Goal: Task Accomplishment & Management: Manage account settings

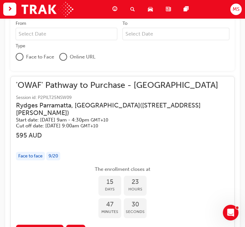
click at [16, 9] on div "button" at bounding box center [9, 9] width 13 height 13
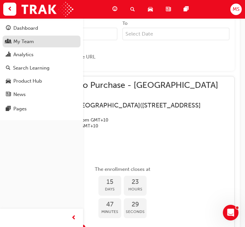
click at [30, 41] on div "My Team" at bounding box center [23, 42] width 21 height 8
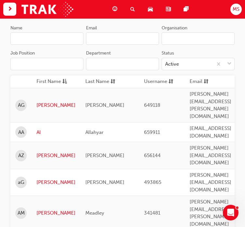
scroll to position [64, 0]
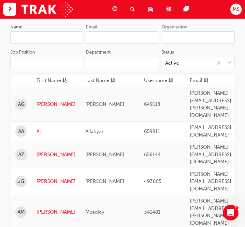
click at [183, 32] on input "Organisation" at bounding box center [198, 37] width 73 height 12
click at [128, 61] on input "Department" at bounding box center [122, 63] width 73 height 12
click at [55, 63] on input "Job Position" at bounding box center [46, 63] width 73 height 12
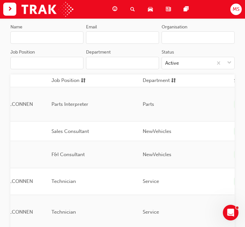
scroll to position [0, 284]
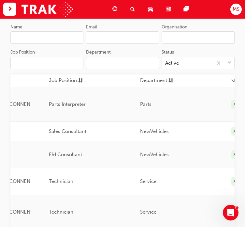
click at [192, 37] on input "Organisation" at bounding box center [198, 37] width 73 height 12
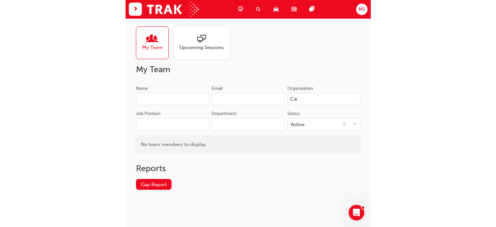
scroll to position [64, 0]
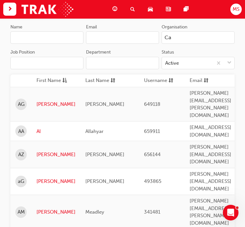
type input "C"
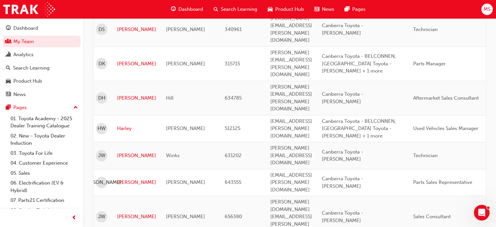
scroll to position [696, 0]
type input "[PERSON_NAME]"
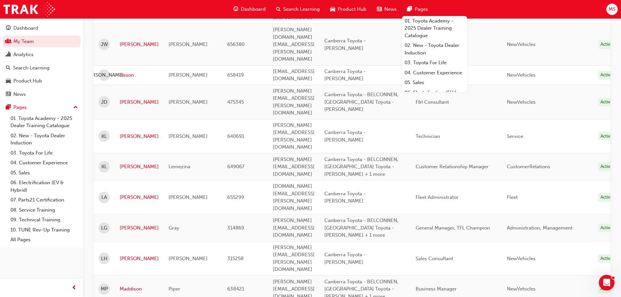
scroll to position [913, 0]
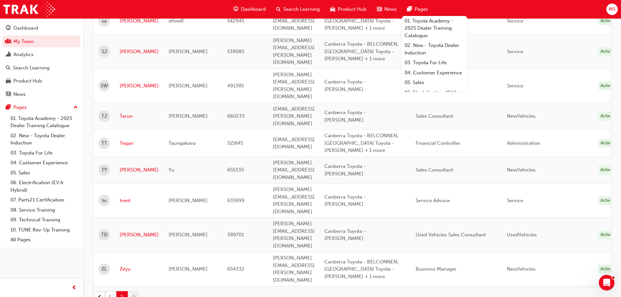
scroll to position [112, 0]
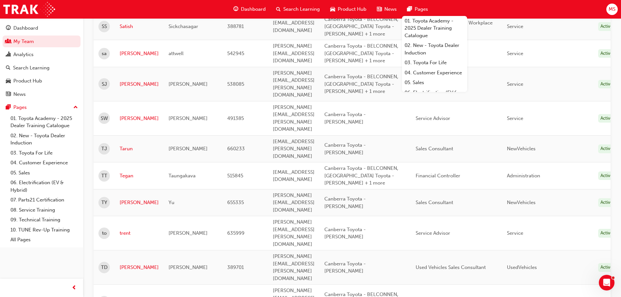
click at [245, 173] on span "Financial Controller" at bounding box center [438, 176] width 45 height 6
click at [245, 82] on span "[PERSON_NAME][EMAIL_ADDRESS][PERSON_NAME][DOMAIN_NAME]" at bounding box center [294, 84] width 42 height 28
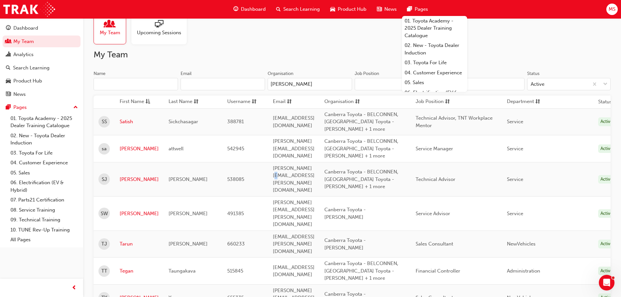
scroll to position [14, 0]
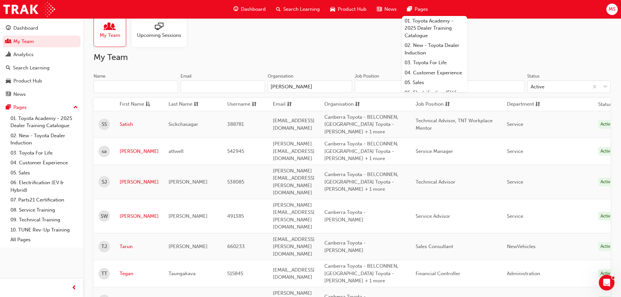
drag, startPoint x: 302, startPoint y: 129, endPoint x: 405, endPoint y: 132, distance: 103.5
click at [245, 129] on td "[EMAIL_ADDRESS][DOMAIN_NAME]" at bounding box center [294, 124] width 52 height 27
click at [245, 88] on input "Department" at bounding box center [483, 87] width 84 height 12
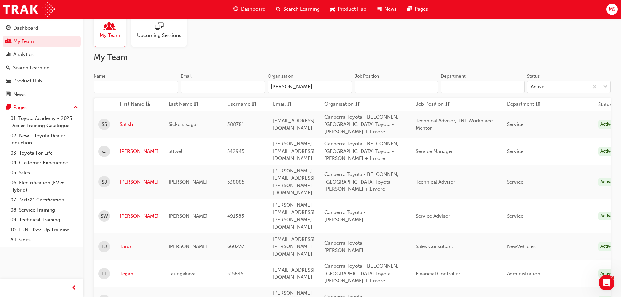
click at [245, 88] on input "Job Position" at bounding box center [397, 87] width 84 height 12
click at [245, 87] on input "Department" at bounding box center [483, 87] width 84 height 12
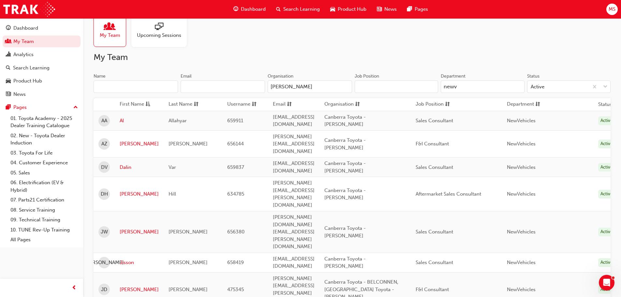
click at [175, 164] on div "Var" at bounding box center [193, 168] width 49 height 8
click at [175, 226] on span "[PERSON_NAME]" at bounding box center [188, 232] width 39 height 6
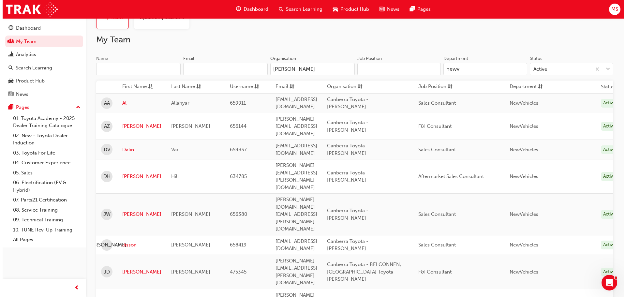
scroll to position [0, 0]
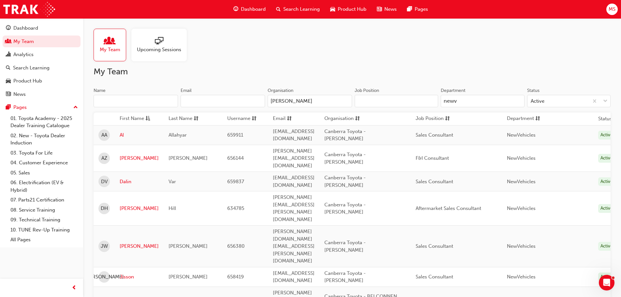
drag, startPoint x: 471, startPoint y: 102, endPoint x: 435, endPoint y: 102, distance: 35.6
click at [245, 102] on div "Job Position Department newv Status Active" at bounding box center [481, 99] width 259 height 25
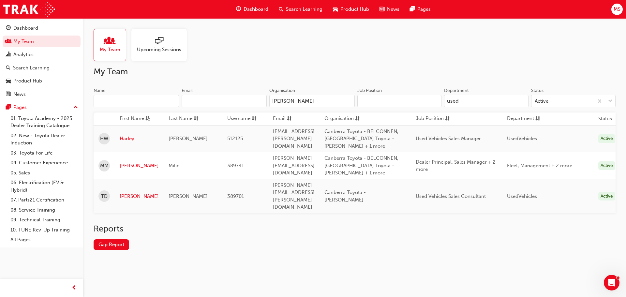
type input "used"
click at [245, 226] on div "Reports Gap Report" at bounding box center [355, 242] width 522 height 37
click at [245, 62] on div "My Team Upcoming Sessions My Team Name Email Organisation [PERSON_NAME] Positio…" at bounding box center [354, 144] width 543 height 253
click at [27, 44] on link "My Team" at bounding box center [42, 42] width 78 height 12
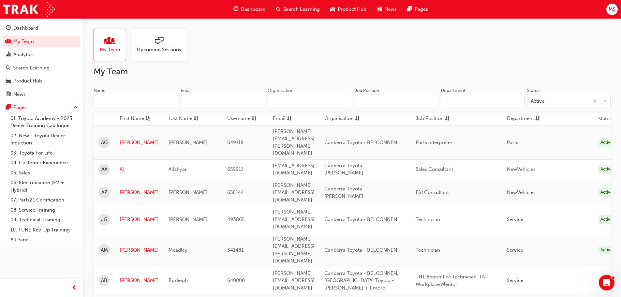
click at [412, 99] on input "Job Position" at bounding box center [397, 101] width 84 height 12
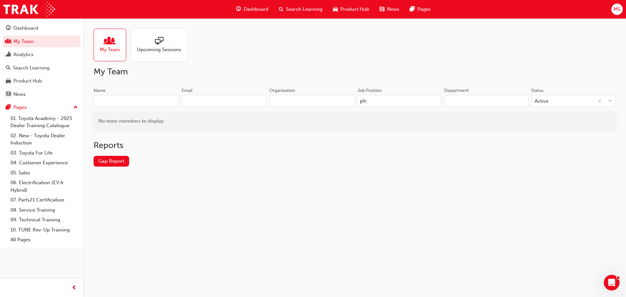
type input "p"
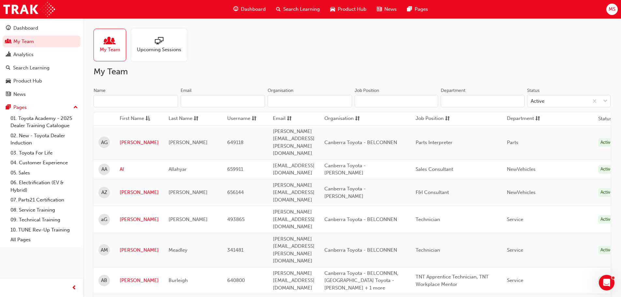
click at [302, 100] on input "Organisation" at bounding box center [310, 101] width 84 height 12
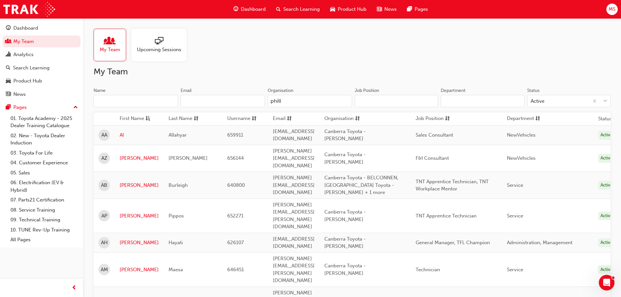
type input "phill"
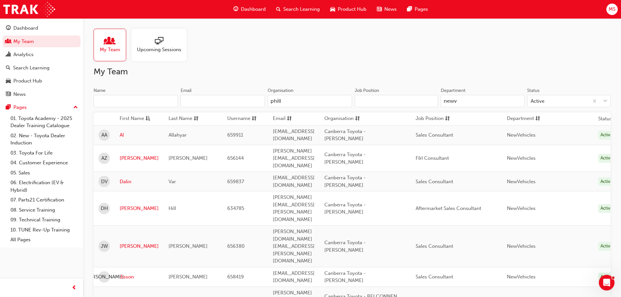
type input "newv"
click at [315, 229] on span "[PERSON_NAME][DOMAIN_NAME][EMAIL_ADDRESS][PERSON_NAME][DOMAIN_NAME]" at bounding box center [294, 246] width 42 height 35
click at [25, 8] on img at bounding box center [29, 9] width 52 height 15
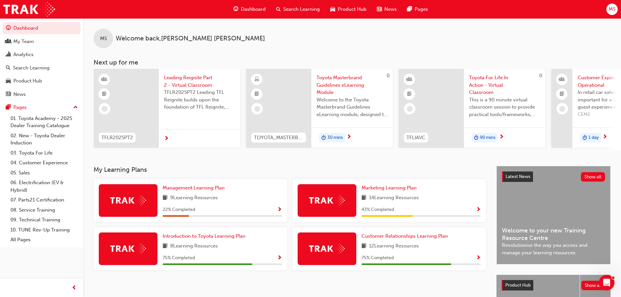
click at [584, 201] on div "Latest News Show all Welcome to your new Training Resource Centre Revolutionise…" at bounding box center [554, 215] width 114 height 98
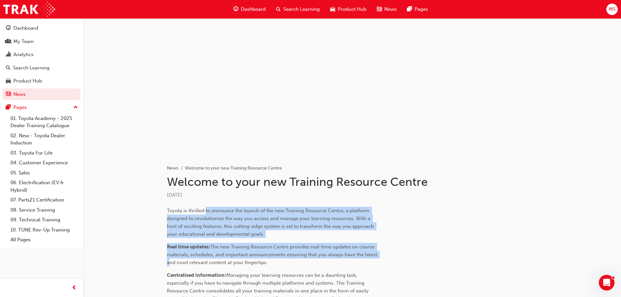
drag, startPoint x: 206, startPoint y: 211, endPoint x: 405, endPoint y: 160, distance: 205.4
click at [39, 32] on link "Dashboard" at bounding box center [42, 28] width 78 height 12
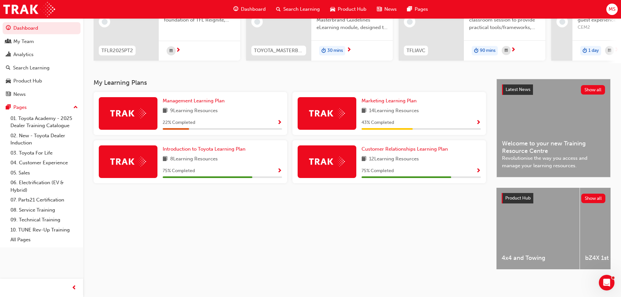
scroll to position [93, 0]
click at [199, 123] on div "22 % Completed" at bounding box center [222, 122] width 119 height 8
click at [196, 98] on span "Management Learning Plan" at bounding box center [194, 101] width 62 height 6
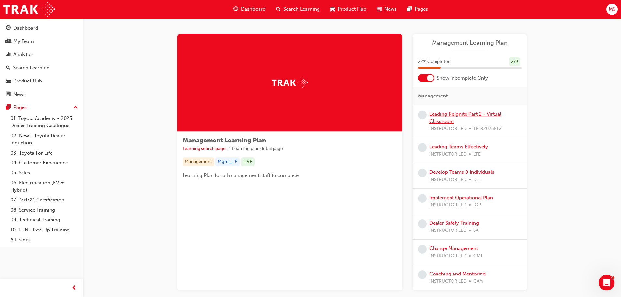
click at [462, 115] on link "Leading Reignite Part 2 - Virtual Classroom" at bounding box center [466, 117] width 72 height 13
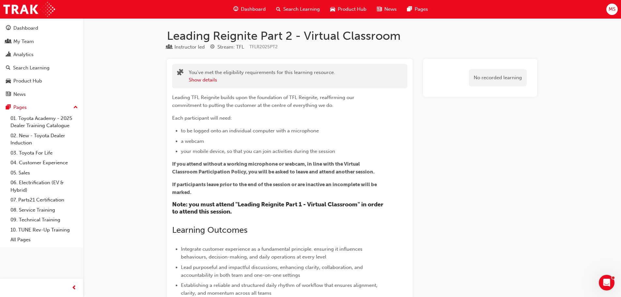
click at [345, 122] on div "Leading TFL Reignite builds upon the foundation of TFL Reignite, reaffirming ou…" at bounding box center [278, 230] width 212 height 273
drag, startPoint x: 307, startPoint y: 182, endPoint x: 372, endPoint y: 194, distance: 65.6
click at [370, 193] on p "If participants leave prior to the end of the session or are inactive an incomp…" at bounding box center [278, 189] width 212 height 16
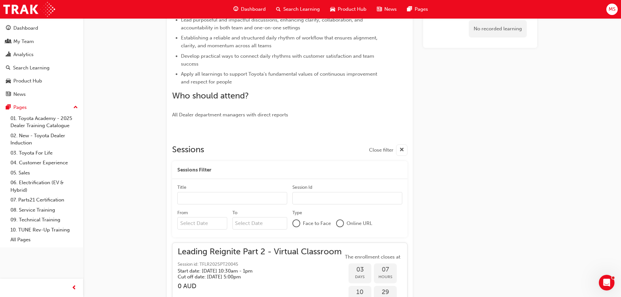
scroll to position [261, 0]
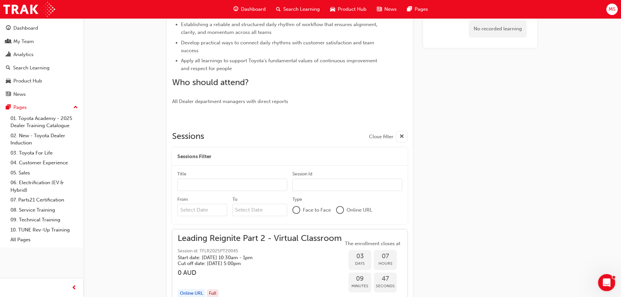
drag, startPoint x: 604, startPoint y: 282, endPoint x: 601, endPoint y: 281, distance: 3.3
click at [604, 282] on icon "Open Intercom Messenger" at bounding box center [606, 282] width 11 height 11
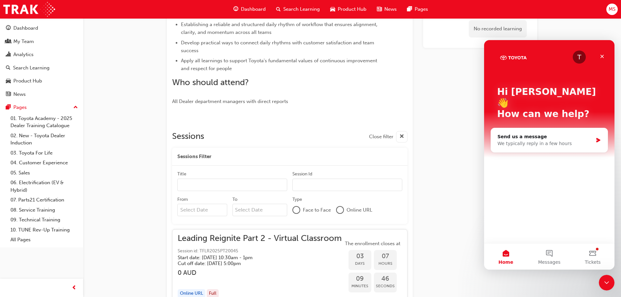
scroll to position [0, 0]
click at [598, 255] on button "Tickets" at bounding box center [592, 257] width 43 height 26
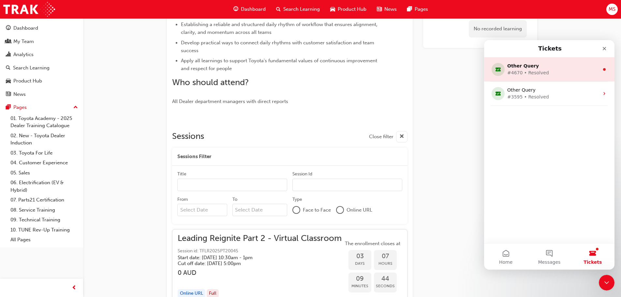
click at [552, 72] on div "#4670 • Resolved" at bounding box center [549, 72] width 82 height 7
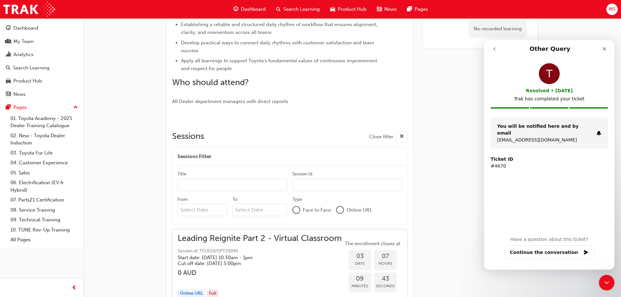
click at [560, 173] on div "T Resolved • 10w ago Trak has completed your ticket You will be notified here a…" at bounding box center [549, 147] width 130 height 178
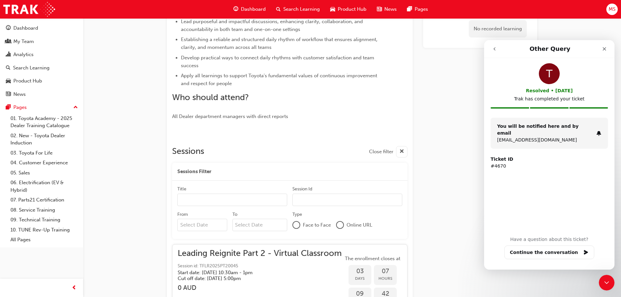
scroll to position [228, 0]
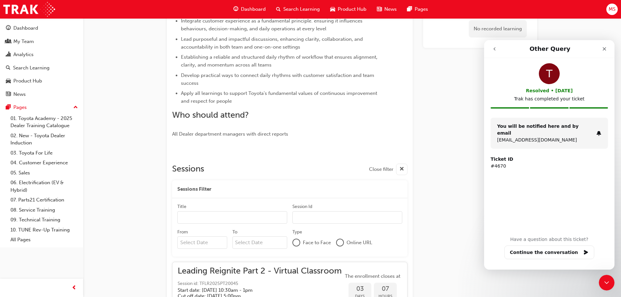
drag, startPoint x: 571, startPoint y: 105, endPoint x: 588, endPoint y: 106, distance: 17.6
click at [571, 105] on div "T Resolved • 10w ago Trak has completed your ticket" at bounding box center [549, 90] width 117 height 54
click at [602, 49] on icon "Close" at bounding box center [604, 48] width 5 height 5
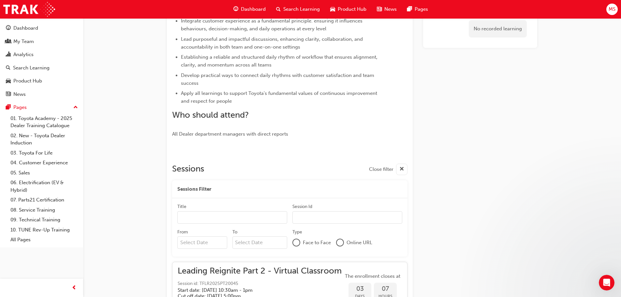
scroll to position [0, 0]
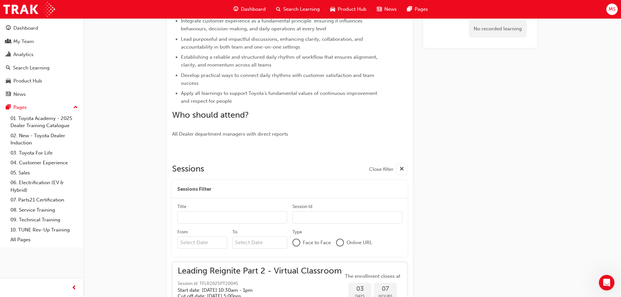
click at [30, 31] on div "Dashboard" at bounding box center [25, 28] width 25 height 8
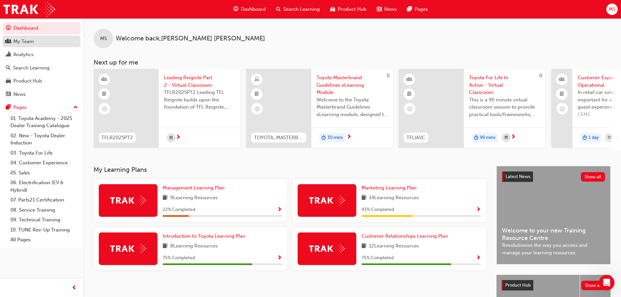
click at [31, 46] on link "My Team" at bounding box center [42, 42] width 78 height 12
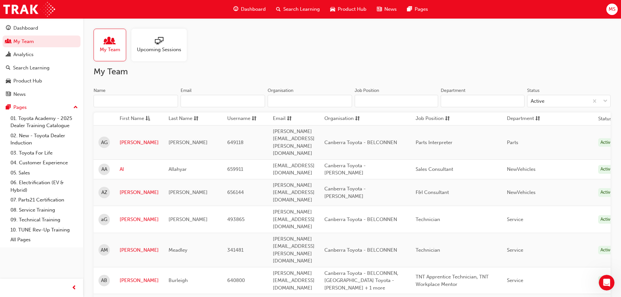
click at [122, 99] on input "Name" at bounding box center [136, 101] width 84 height 12
click at [33, 57] on div "Analytics" at bounding box center [23, 55] width 20 height 8
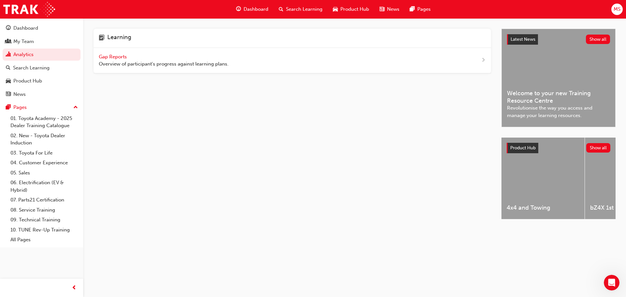
click at [140, 62] on span "Overview of participant's progress against learning plans." at bounding box center [164, 64] width 130 height 8
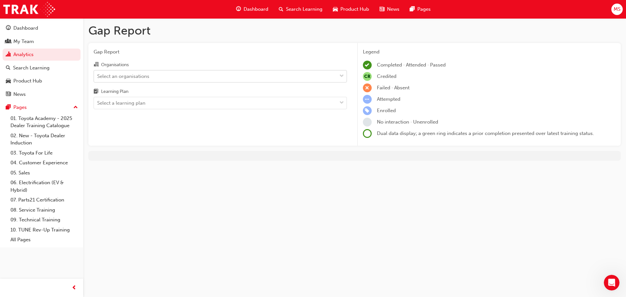
click at [128, 79] on div "Select an organisations" at bounding box center [123, 76] width 52 height 8
click at [98, 79] on input "Organisations Select an organisations" at bounding box center [97, 76] width 1 height 6
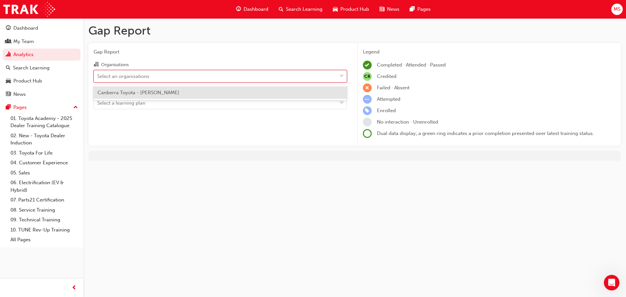
click at [167, 124] on div "Gap Report Organisations option Canberra Toyota - PHILLIP focused, 1 of 1. 1 re…" at bounding box center [220, 94] width 264 height 103
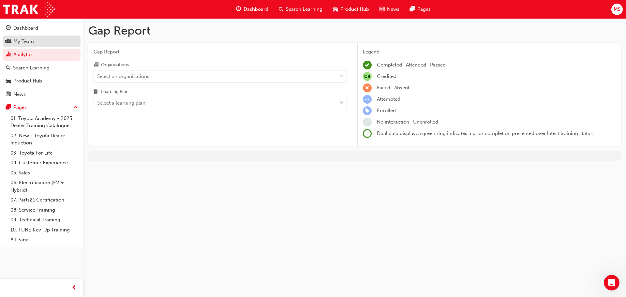
click at [29, 46] on link "My Team" at bounding box center [42, 42] width 78 height 12
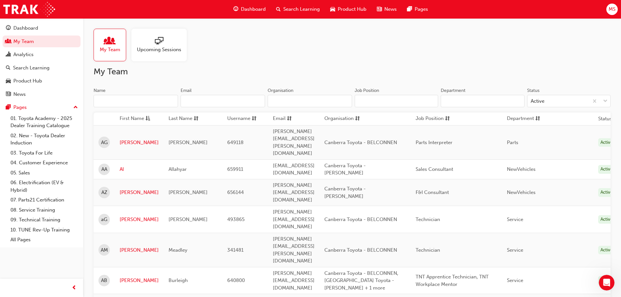
click at [144, 100] on input "Name" at bounding box center [136, 101] width 84 height 12
drag, startPoint x: 309, startPoint y: 61, endPoint x: 336, endPoint y: 64, distance: 27.3
click at [309, 61] on div "My Team Upcoming Sessions" at bounding box center [352, 45] width 517 height 33
click at [267, 50] on div "My Team Upcoming Sessions" at bounding box center [352, 45] width 517 height 33
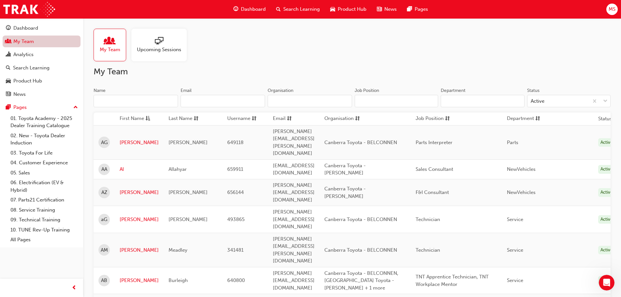
click at [39, 41] on link "My Team" at bounding box center [42, 42] width 78 height 12
click at [133, 99] on input "Name" at bounding box center [136, 101] width 84 height 12
click at [31, 31] on div "Dashboard" at bounding box center [25, 28] width 25 height 8
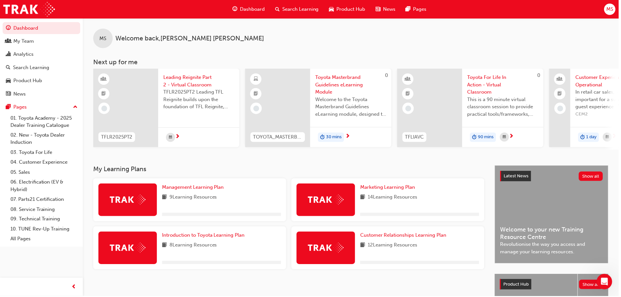
click at [308, 9] on span "Search Learning" at bounding box center [301, 10] width 37 height 8
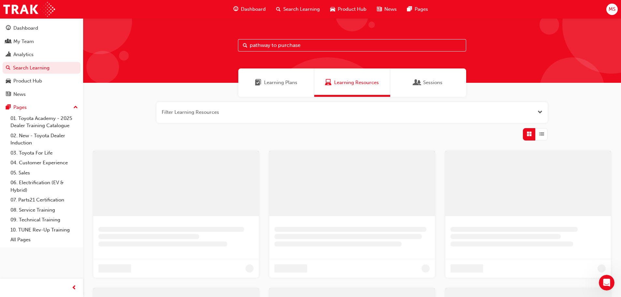
click at [293, 46] on input "pathway to purchase" at bounding box center [352, 45] width 228 height 12
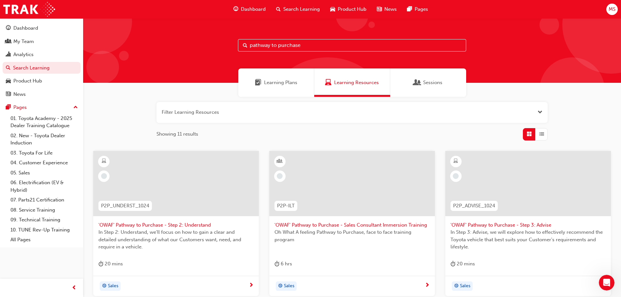
click at [339, 47] on input "pathway to purchase" at bounding box center [352, 45] width 228 height 12
type input "pathway to purchase"
click at [541, 131] on span "List" at bounding box center [541, 134] width 5 height 8
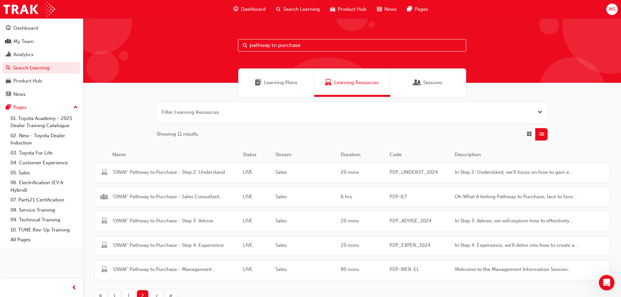
click at [212, 191] on div "'OWAF' Pathway to Purchase - Sales Consultant Immersion Training LIVE Sales 6 h…" at bounding box center [341, 197] width 493 height 19
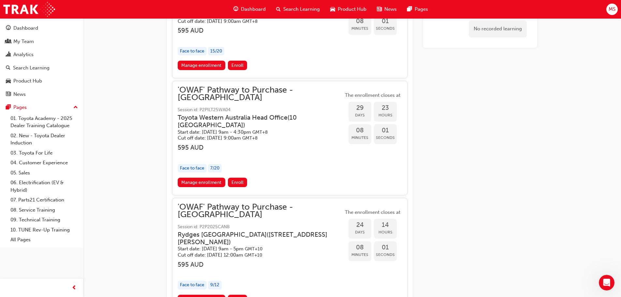
scroll to position [1111, 0]
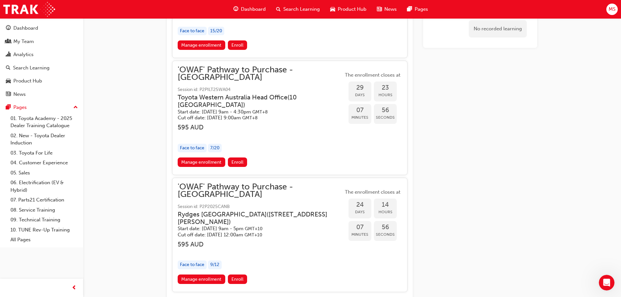
drag, startPoint x: 294, startPoint y: 193, endPoint x: 172, endPoint y: 175, distance: 123.6
drag, startPoint x: 200, startPoint y: 177, endPoint x: 175, endPoint y: 168, distance: 26.2
click at [175, 178] on div "'OWAF' Pathway to Purchase - Canberra Session id: P2P2025CANB Rydges Canberra (…" at bounding box center [290, 235] width 236 height 114
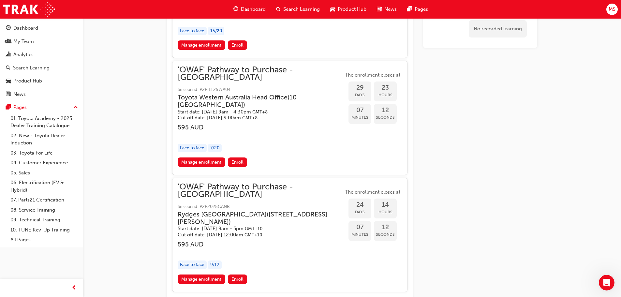
drag, startPoint x: 178, startPoint y: 168, endPoint x: 219, endPoint y: 173, distance: 40.4
click at [219, 211] on h3 "Rydges Canberra ( 17 Canberra Avenue, Forrest ACT, 2603 )" at bounding box center [255, 218] width 155 height 15
click at [263, 226] on span "GMT+10" at bounding box center [254, 229] width 18 height 6
click at [258, 203] on span "Session id: P2P2025CANB" at bounding box center [261, 207] width 166 height 8
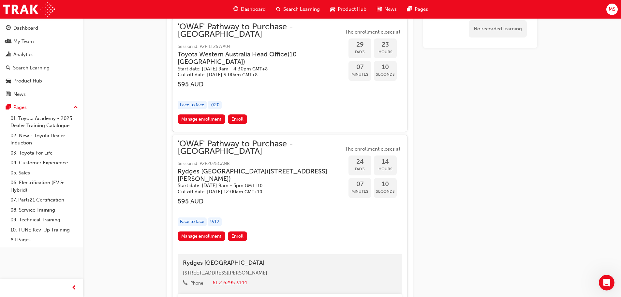
scroll to position [1208, 0]
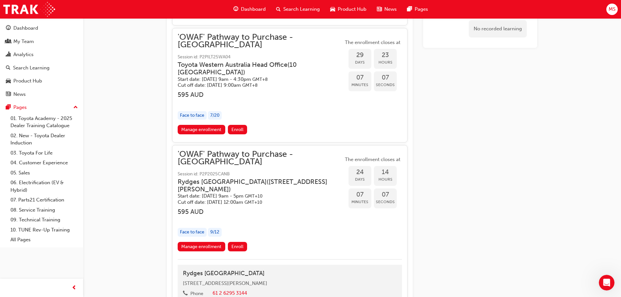
click at [257, 151] on span "'OWAF' Pathway to Purchase - [GEOGRAPHIC_DATA]" at bounding box center [261, 158] width 166 height 15
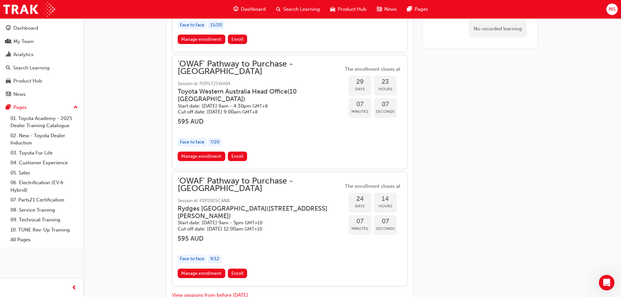
click at [257, 177] on span "'OWAF' Pathway to Purchase - [GEOGRAPHIC_DATA]" at bounding box center [261, 184] width 166 height 15
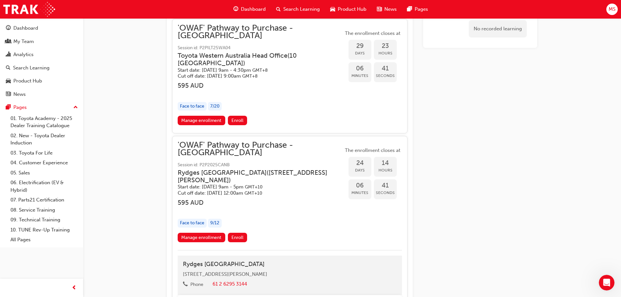
scroll to position [1050, 0]
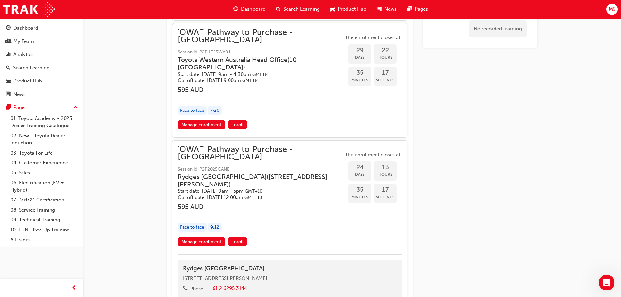
click at [304, 146] on span "'OWAF' Pathway to Purchase - [GEOGRAPHIC_DATA]" at bounding box center [261, 153] width 166 height 15
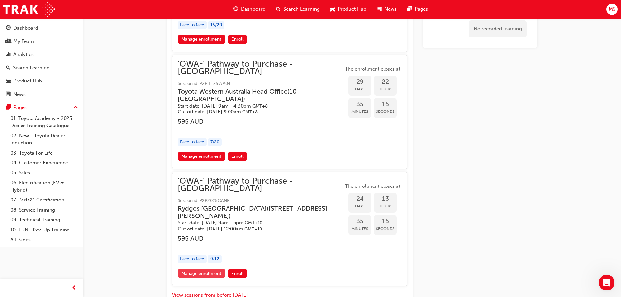
click at [198, 269] on link "Manage enrollment" at bounding box center [202, 273] width 48 height 9
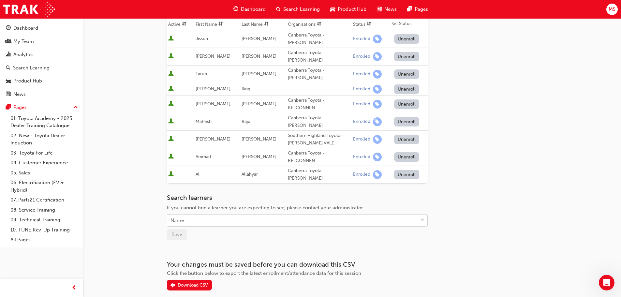
scroll to position [111, 0]
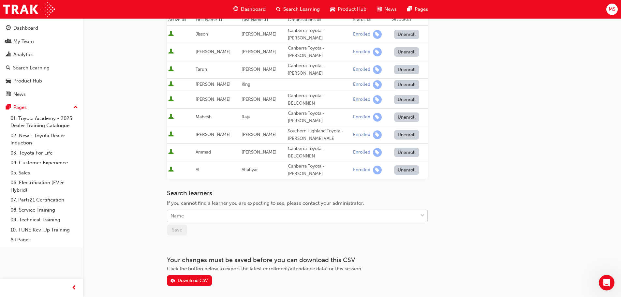
click at [193, 210] on div "Name" at bounding box center [292, 215] width 251 height 11
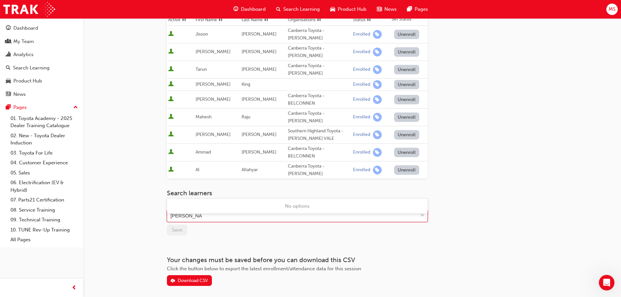
click at [178, 213] on input "sam truesdale" at bounding box center [186, 216] width 31 height 6
type input "samuel truesdale"
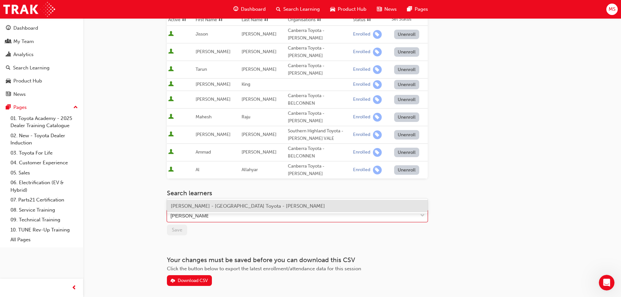
click at [250, 205] on span "Samuel Truesdale - Canberra Toyota - PHILLIP" at bounding box center [248, 206] width 154 height 6
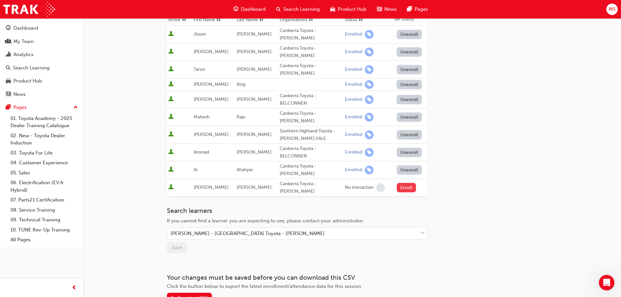
click at [408, 183] on button "Enroll" at bounding box center [407, 187] width 20 height 9
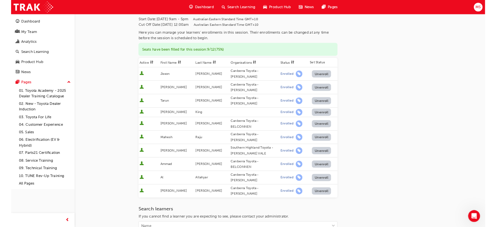
scroll to position [0, 0]
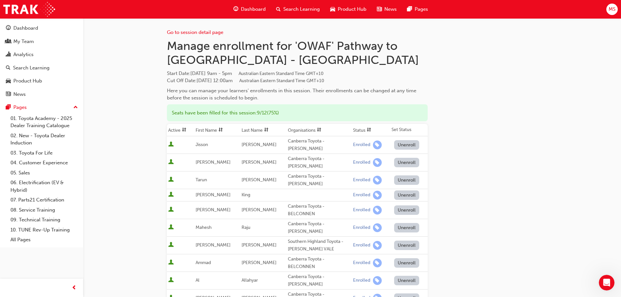
click at [539, 167] on div "Go to session detail page Manage enrollment for 'OWAF' Pathway to Purchase - Ca…" at bounding box center [352, 240] width 391 height 444
click at [317, 129] on span "sorting-icon" at bounding box center [319, 131] width 5 height 6
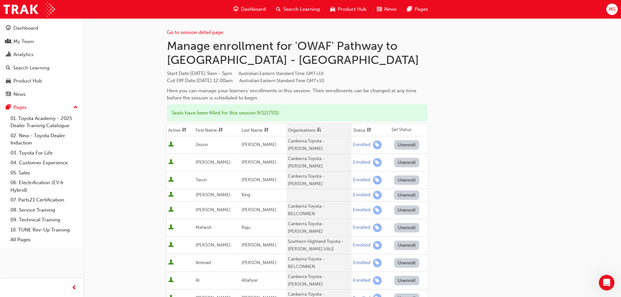
click at [317, 129] on span "asc-icon" at bounding box center [319, 131] width 5 height 6
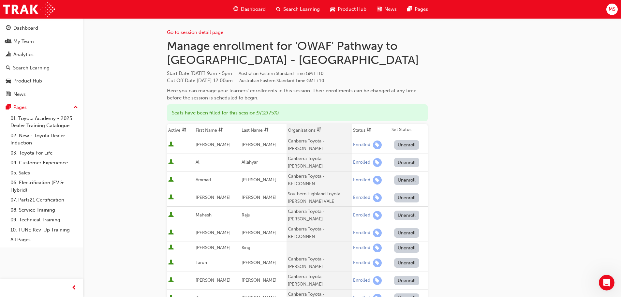
click at [317, 128] on span "dsc-icon" at bounding box center [319, 131] width 5 height 6
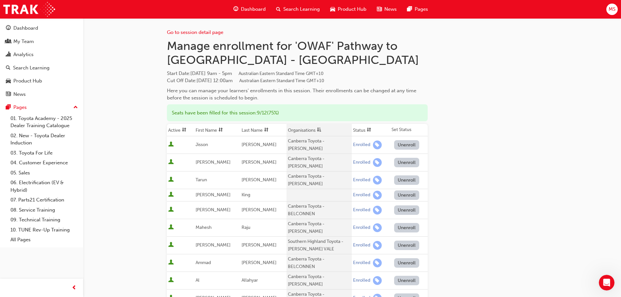
click at [317, 129] on span "asc-icon" at bounding box center [319, 131] width 5 height 6
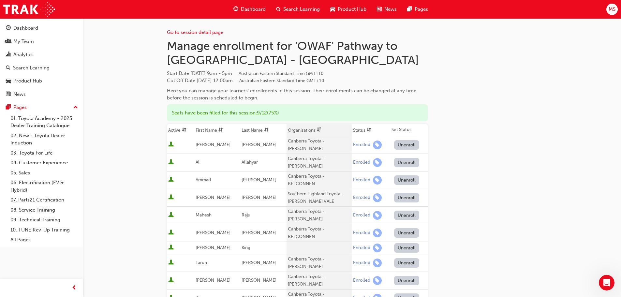
click at [491, 154] on div "Go to session detail page Manage enrollment for 'OWAF' Pathway to Purchase - Ca…" at bounding box center [352, 229] width 371 height 423
click at [127, 114] on div "Go to session detail page Manage enrollment for 'OWAF' Pathway to Purchase - Ca…" at bounding box center [310, 239] width 621 height 479
click at [501, 125] on div "Go to session detail page Manage enrollment for 'OWAF' Pathway to Purchase - Ca…" at bounding box center [352, 229] width 371 height 423
click at [141, 219] on div "Go to session detail page Manage enrollment for 'OWAF' Pathway to Purchase - Ca…" at bounding box center [310, 239] width 621 height 479
click at [441, 76] on div "Go to session detail page Manage enrollment for 'OWAF' Pathway to Purchase - Ca…" at bounding box center [352, 229] width 371 height 423
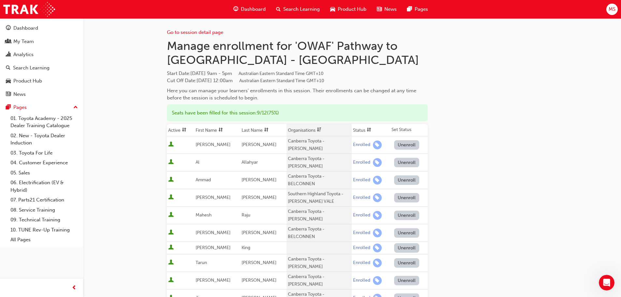
click at [508, 136] on div "Go to session detail page Manage enrollment for 'OWAF' Pathway to Purchase - Ca…" at bounding box center [352, 229] width 371 height 423
drag, startPoint x: 192, startPoint y: 112, endPoint x: 395, endPoint y: 119, distance: 202.3
click at [394, 119] on div "Seats have been filled for this session : 9 / 12 ( 75% )" at bounding box center [297, 112] width 261 height 17
click at [535, 181] on div "Go to session detail page Manage enrollment for 'OWAF' Pathway to Purchase - Ca…" at bounding box center [352, 229] width 371 height 423
click at [486, 173] on div "Go to session detail page Manage enrollment for 'OWAF' Pathway to Purchase - Ca…" at bounding box center [352, 229] width 371 height 423
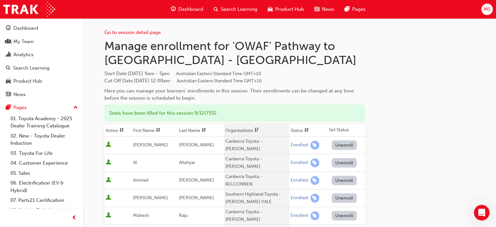
click at [375, 106] on div "Go to session detail page Manage enrollment for 'OWAF' Pathway to Purchase - Ca…" at bounding box center [289, 229] width 371 height 423
click at [136, 28] on div "Go to session detail page" at bounding box center [234, 27] width 261 height 18
click at [138, 33] on link "Go to session detail page" at bounding box center [132, 32] width 56 height 6
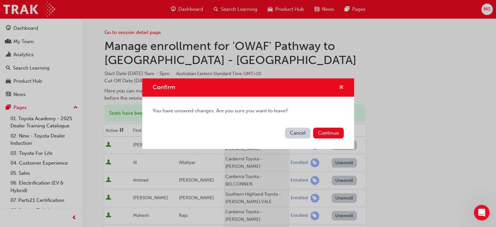
click at [342, 89] on span "cross-icon" at bounding box center [341, 88] width 5 height 6
